Goal: Share content: Share content

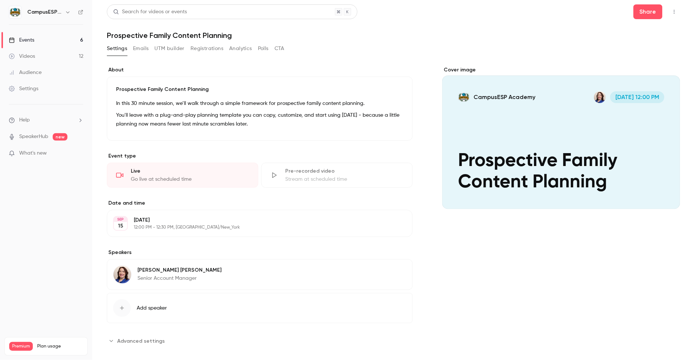
click at [40, 37] on link "Events 6" at bounding box center [46, 40] width 92 height 16
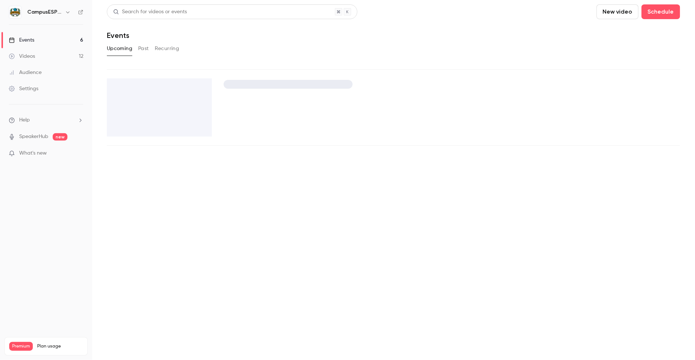
click at [38, 50] on link "Videos 12" at bounding box center [46, 56] width 92 height 16
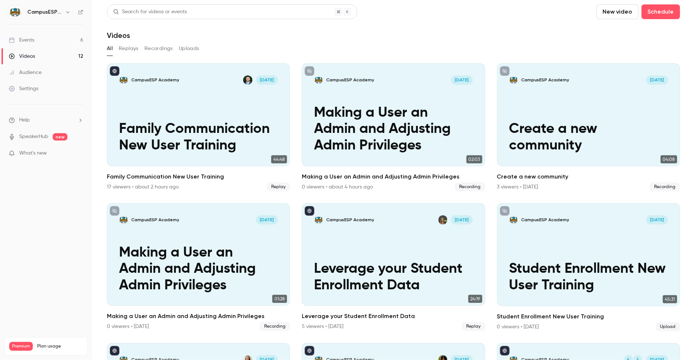
click at [160, 49] on button "Recordings" at bounding box center [158, 49] width 28 height 12
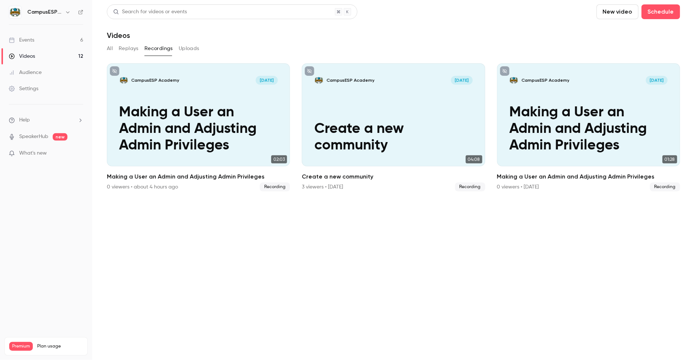
click at [40, 35] on link "Events 6" at bounding box center [46, 40] width 92 height 16
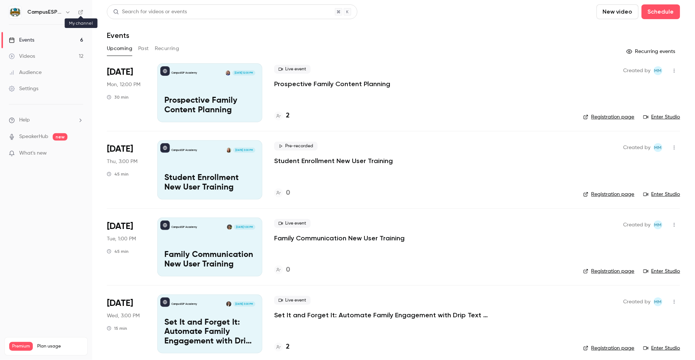
click at [80, 13] on icon at bounding box center [80, 12] width 5 height 5
click at [144, 46] on button "Past" at bounding box center [143, 49] width 11 height 12
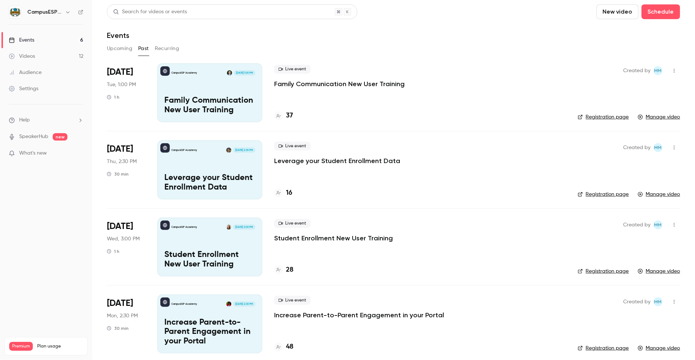
click at [212, 98] on p "Family Communication New User Training" at bounding box center [209, 105] width 91 height 19
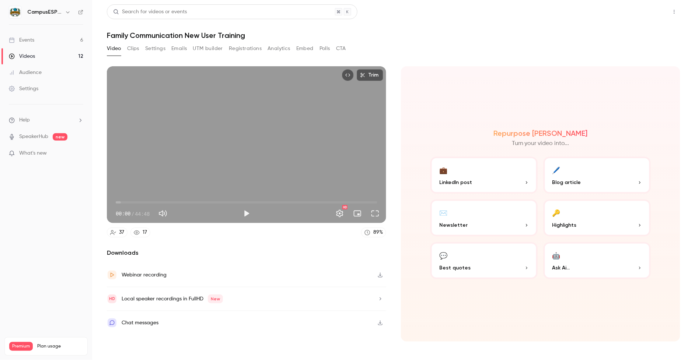
click at [648, 14] on button "Share" at bounding box center [647, 11] width 29 height 15
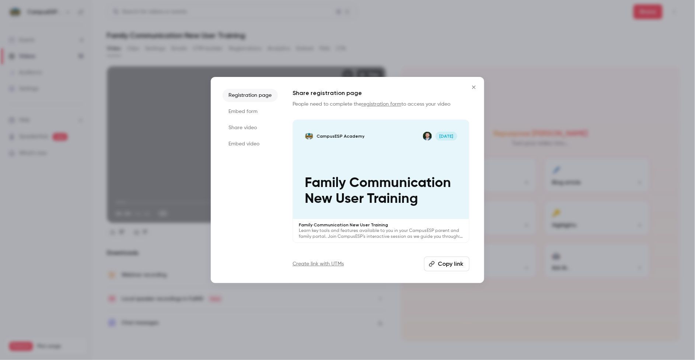
click at [452, 263] on button "Copy link" at bounding box center [446, 264] width 45 height 15
click at [474, 86] on icon "Close" at bounding box center [473, 87] width 9 height 6
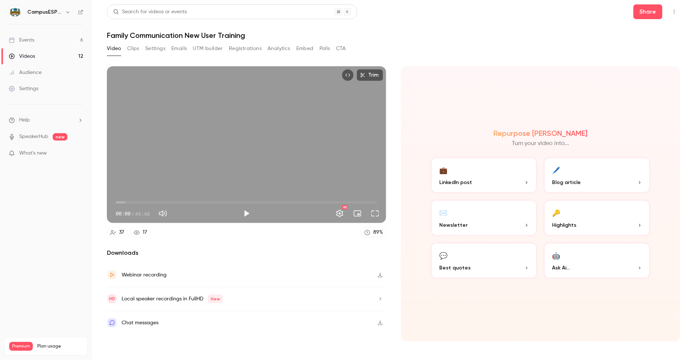
click at [36, 39] on link "Events 6" at bounding box center [46, 40] width 92 height 16
